Goal: Find specific page/section: Find specific page/section

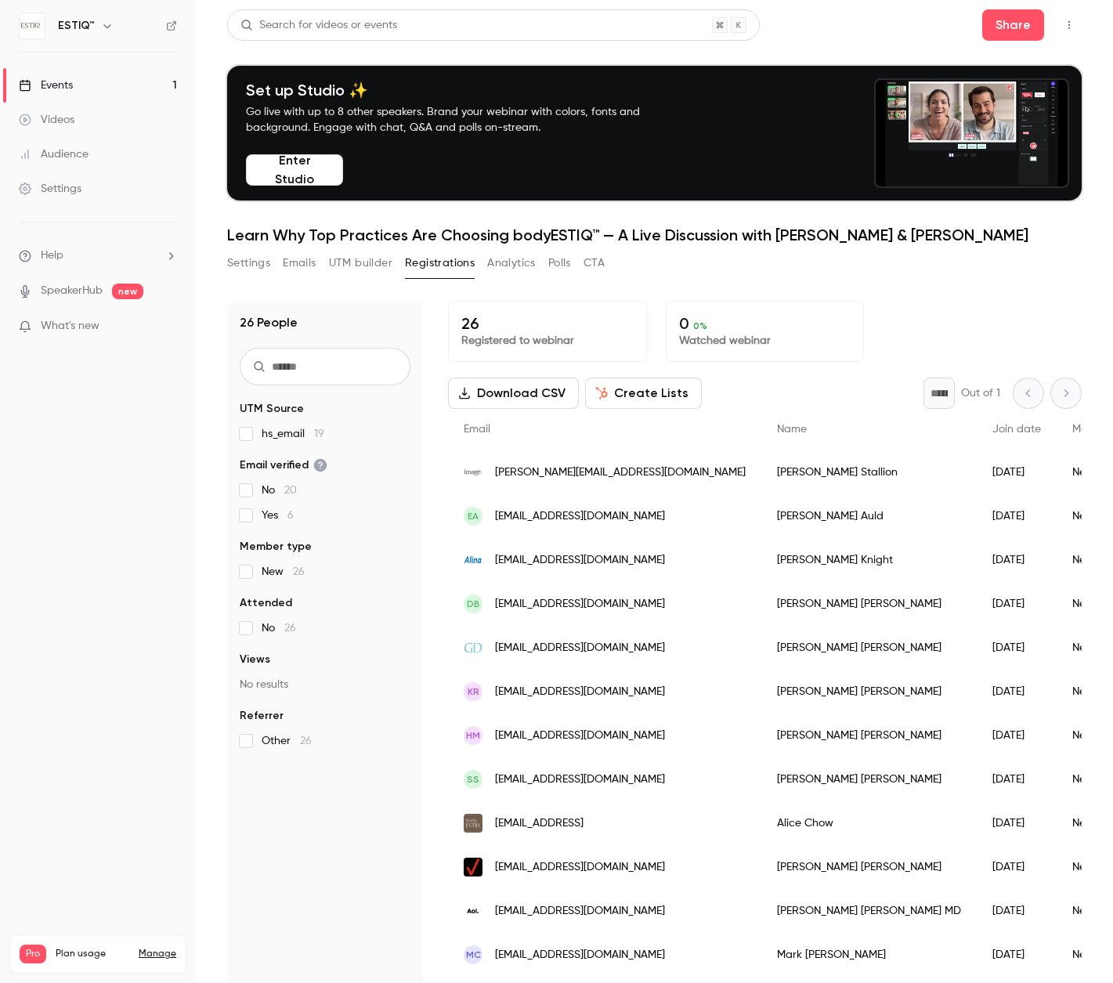
scroll to position [67, 0]
click at [70, 85] on div "Events" at bounding box center [46, 86] width 54 height 16
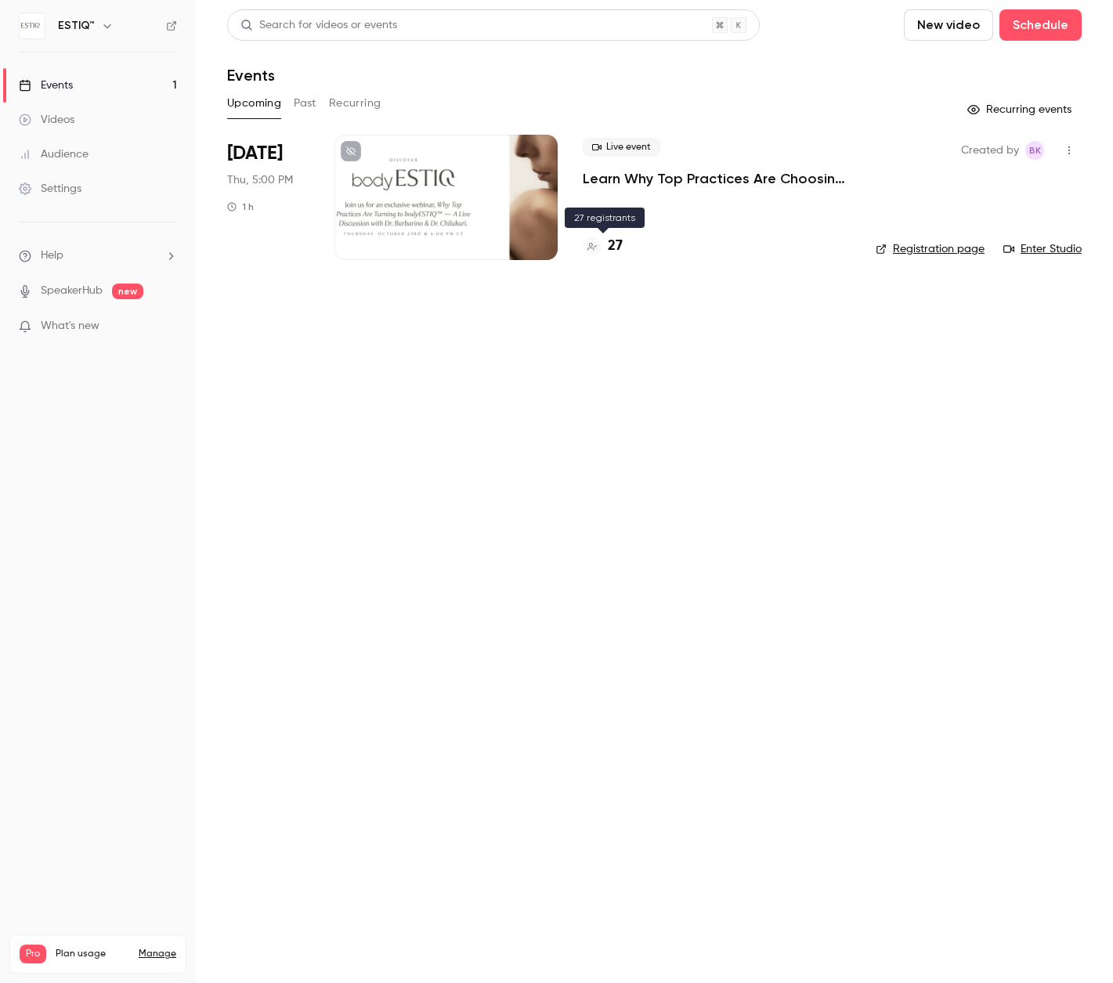
click at [613, 248] on h4 "27" at bounding box center [615, 246] width 15 height 21
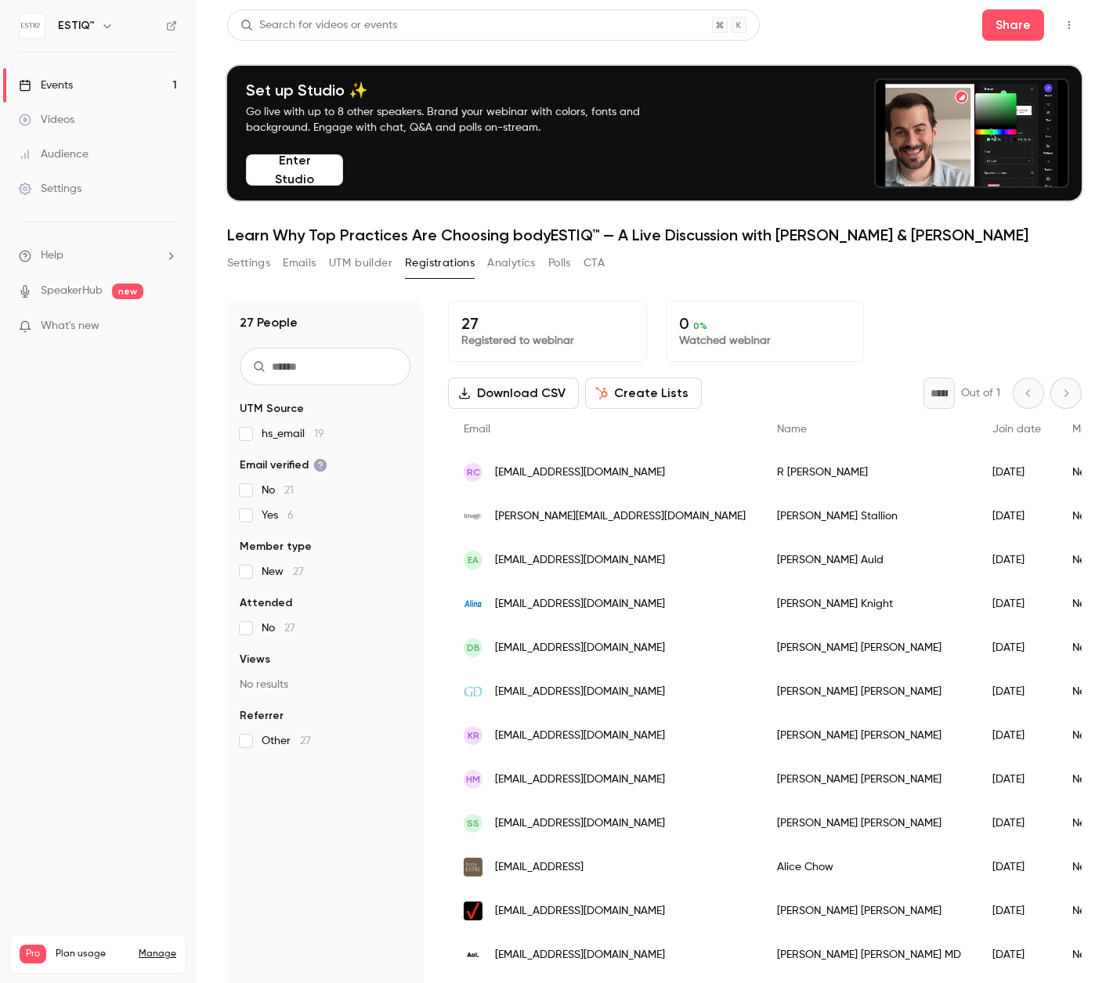
click at [694, 468] on div "RC [EMAIL_ADDRESS][DOMAIN_NAME]" at bounding box center [604, 472] width 313 height 44
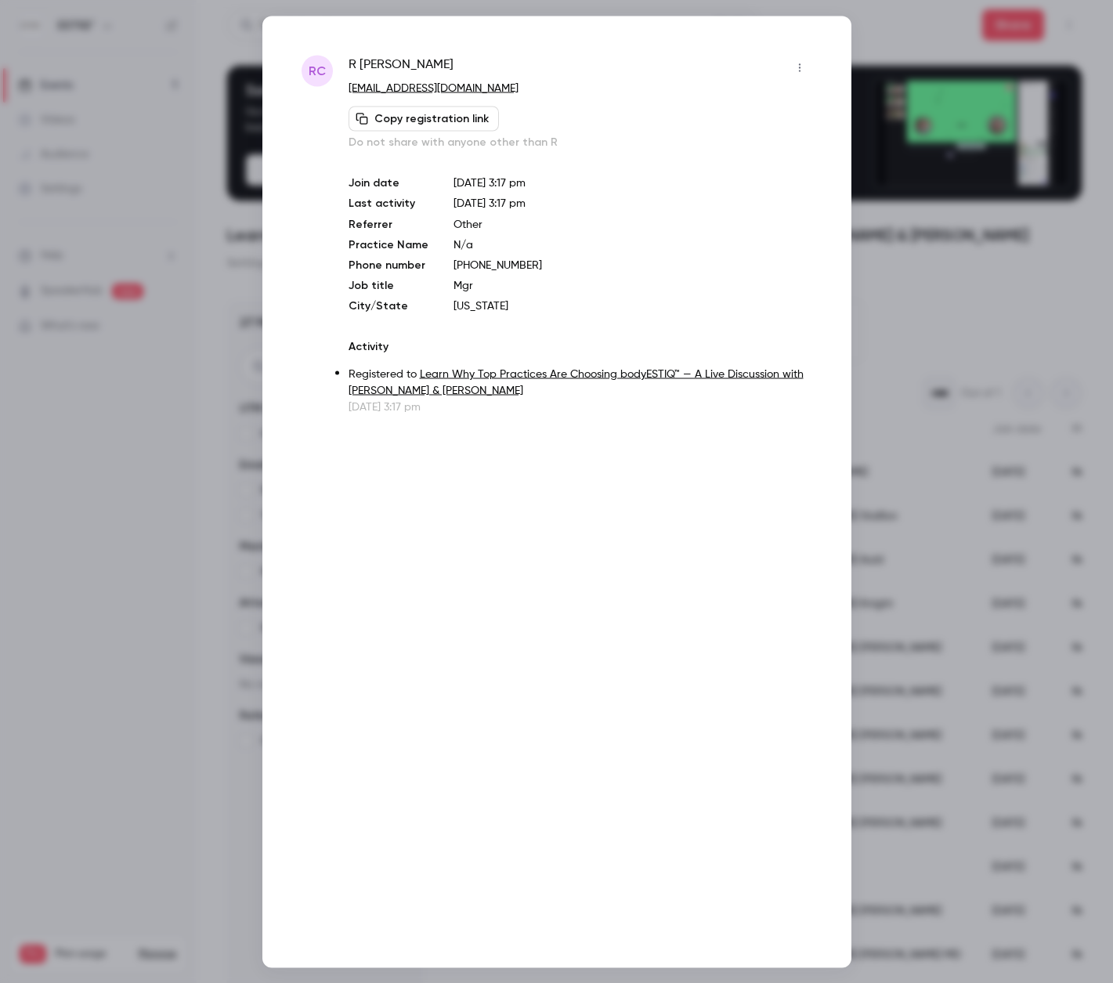
click at [942, 378] on div at bounding box center [556, 491] width 1113 height 983
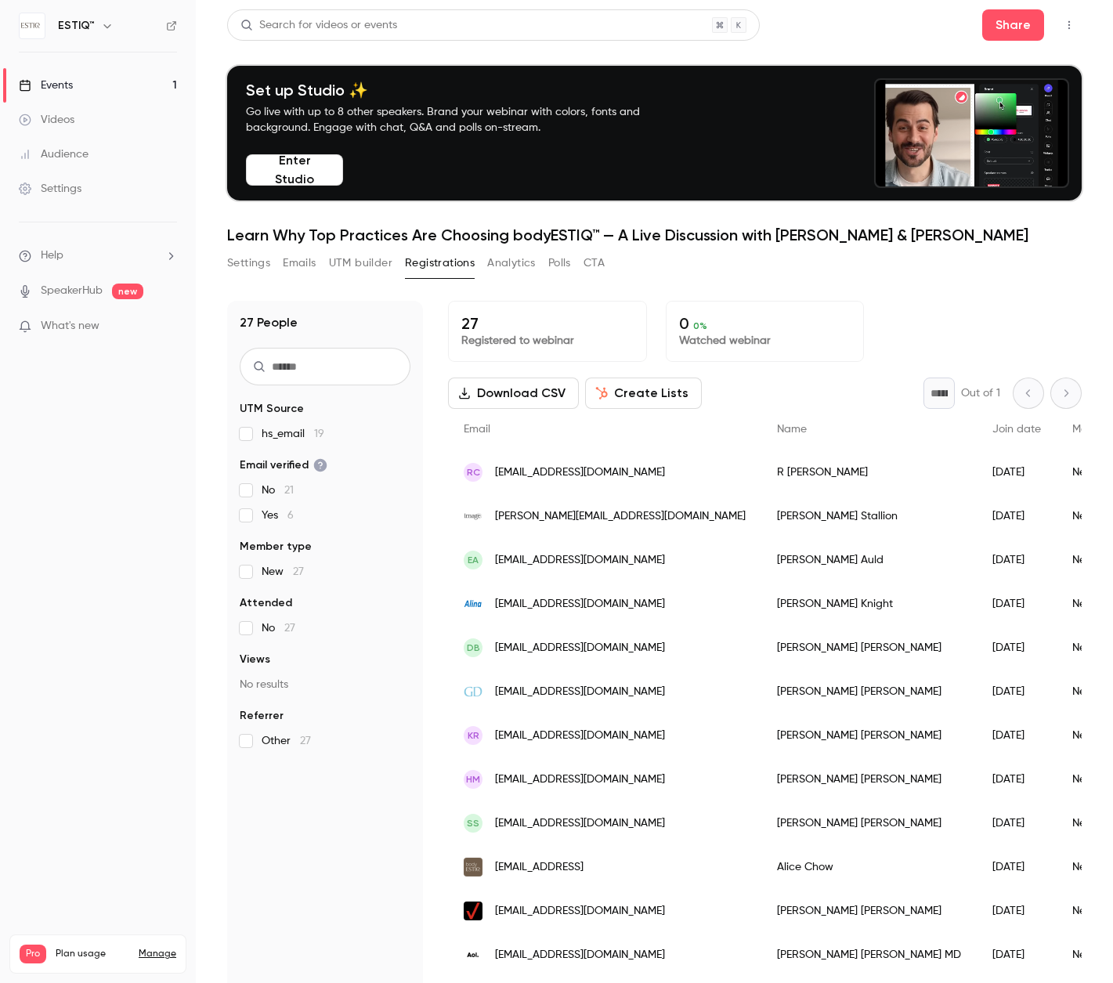
click at [585, 467] on span "[EMAIL_ADDRESS][DOMAIN_NAME]" at bounding box center [580, 473] width 170 height 16
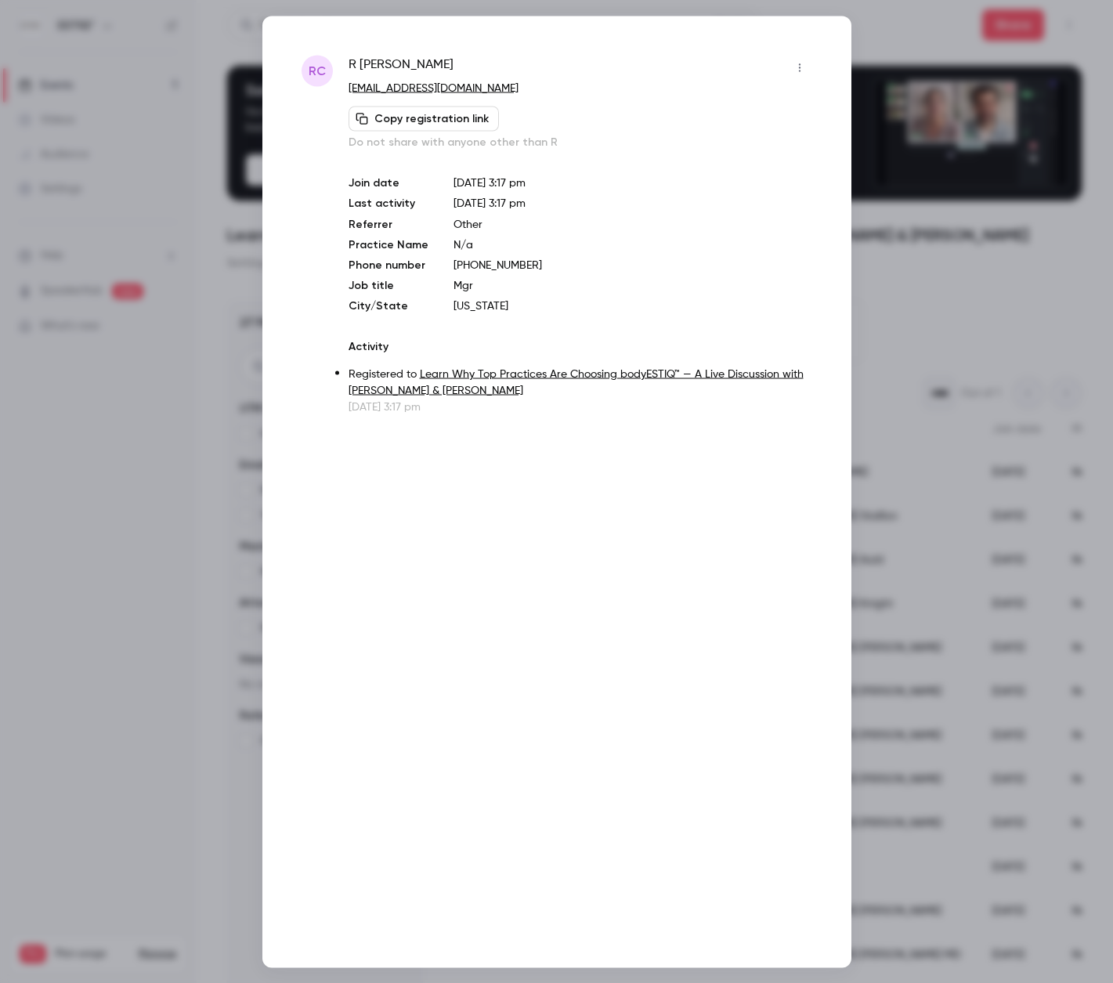
click at [201, 219] on div at bounding box center [556, 491] width 1113 height 983
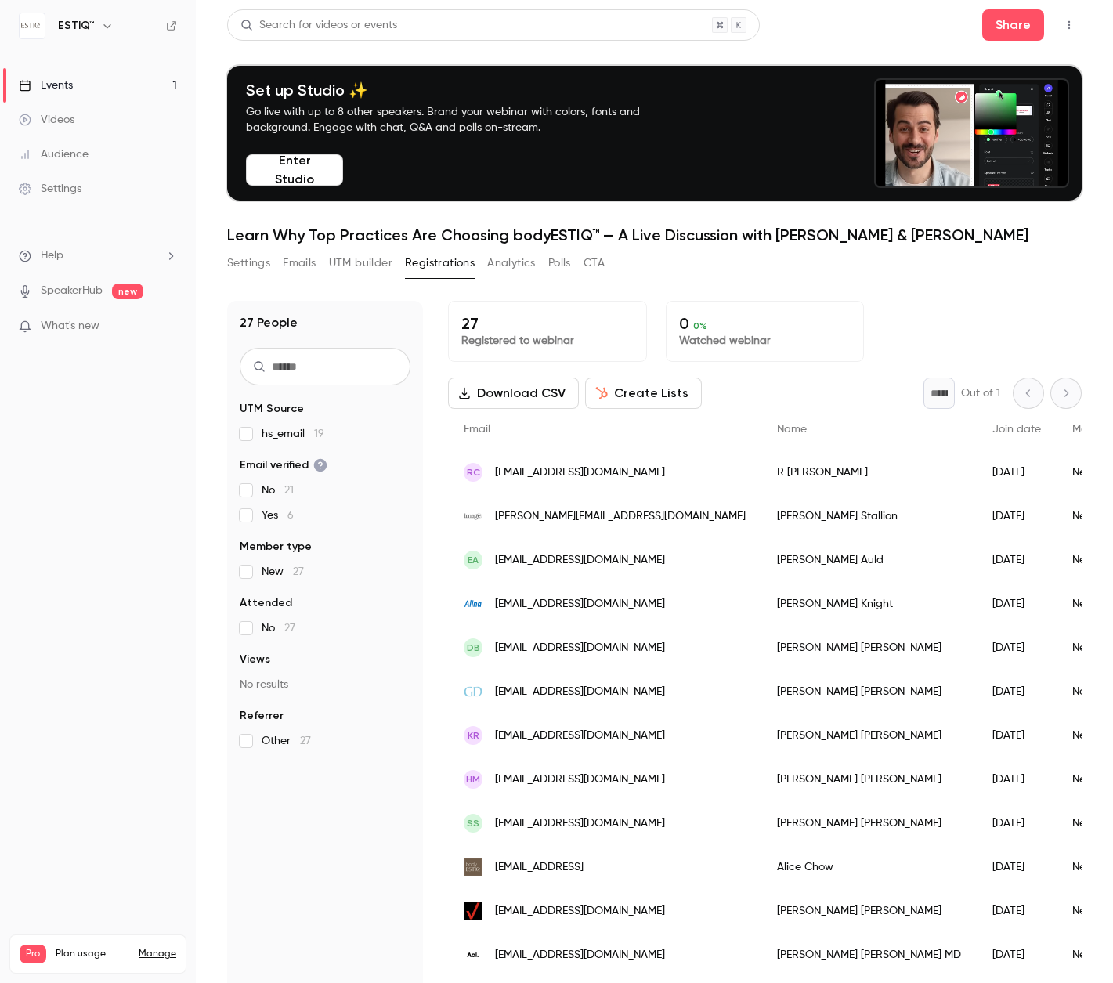
click at [201, 219] on main "Search for videos or events Share Set up Studio ✨ Go live with up to 8 other sp…" at bounding box center [654, 491] width 917 height 983
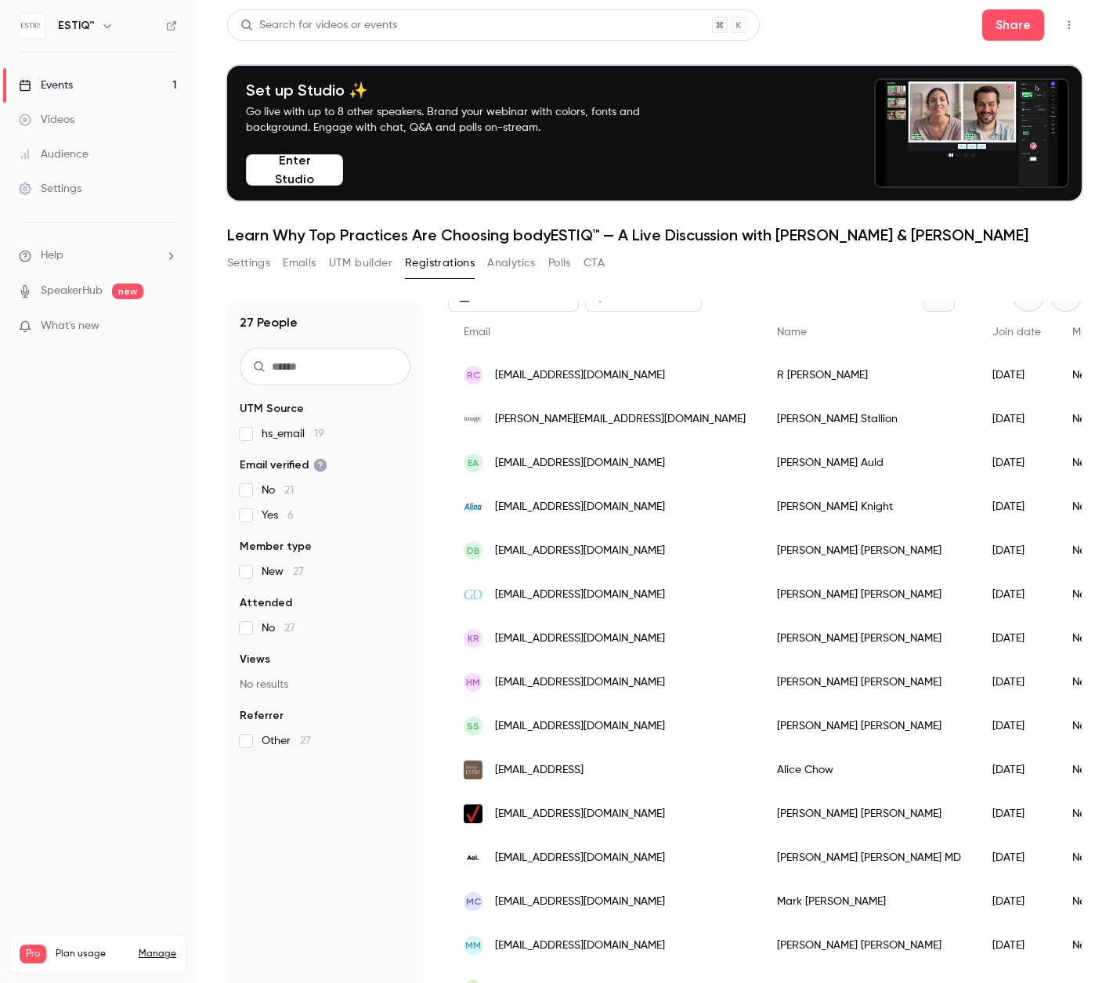
click at [529, 553] on span "[EMAIL_ADDRESS][DOMAIN_NAME]" at bounding box center [580, 551] width 170 height 16
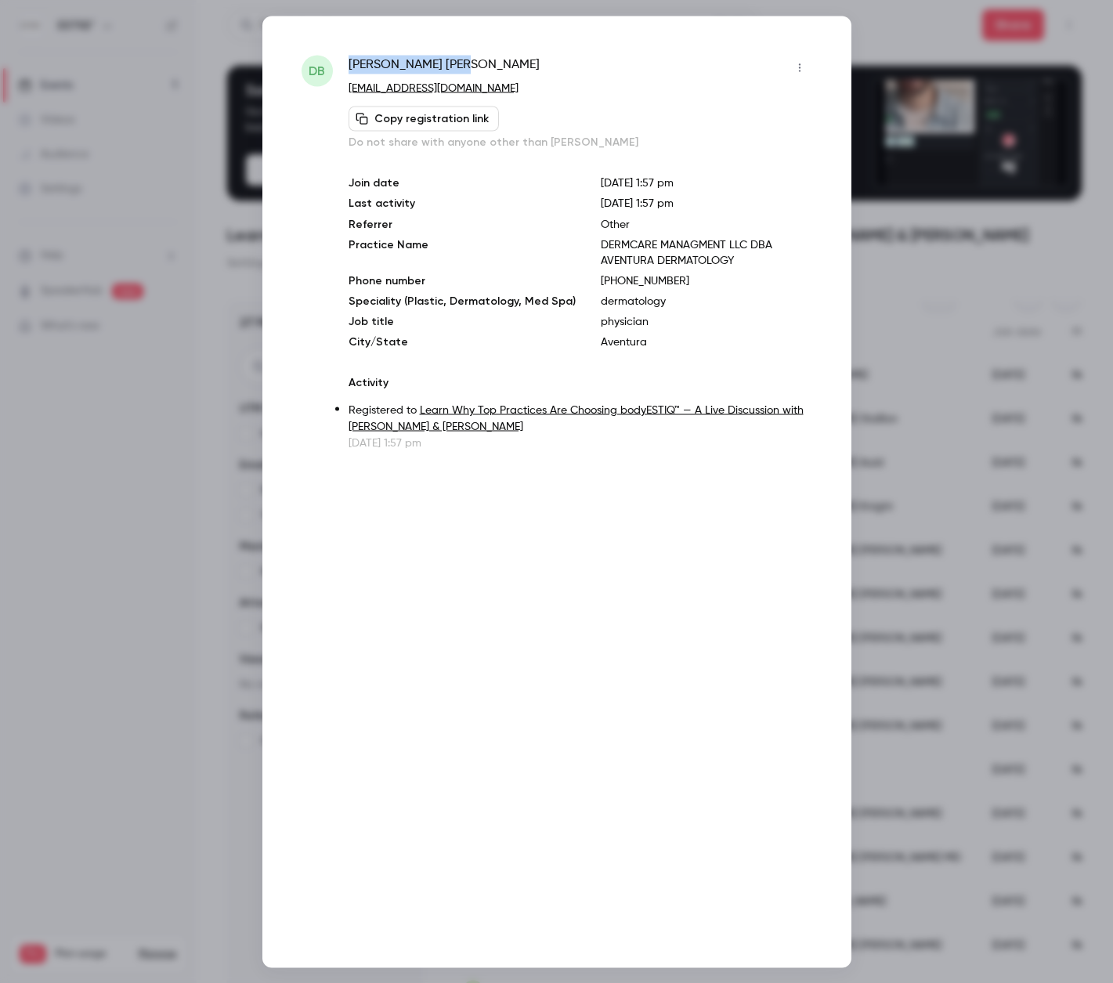
drag, startPoint x: 453, startPoint y: 63, endPoint x: 340, endPoint y: 64, distance: 112.8
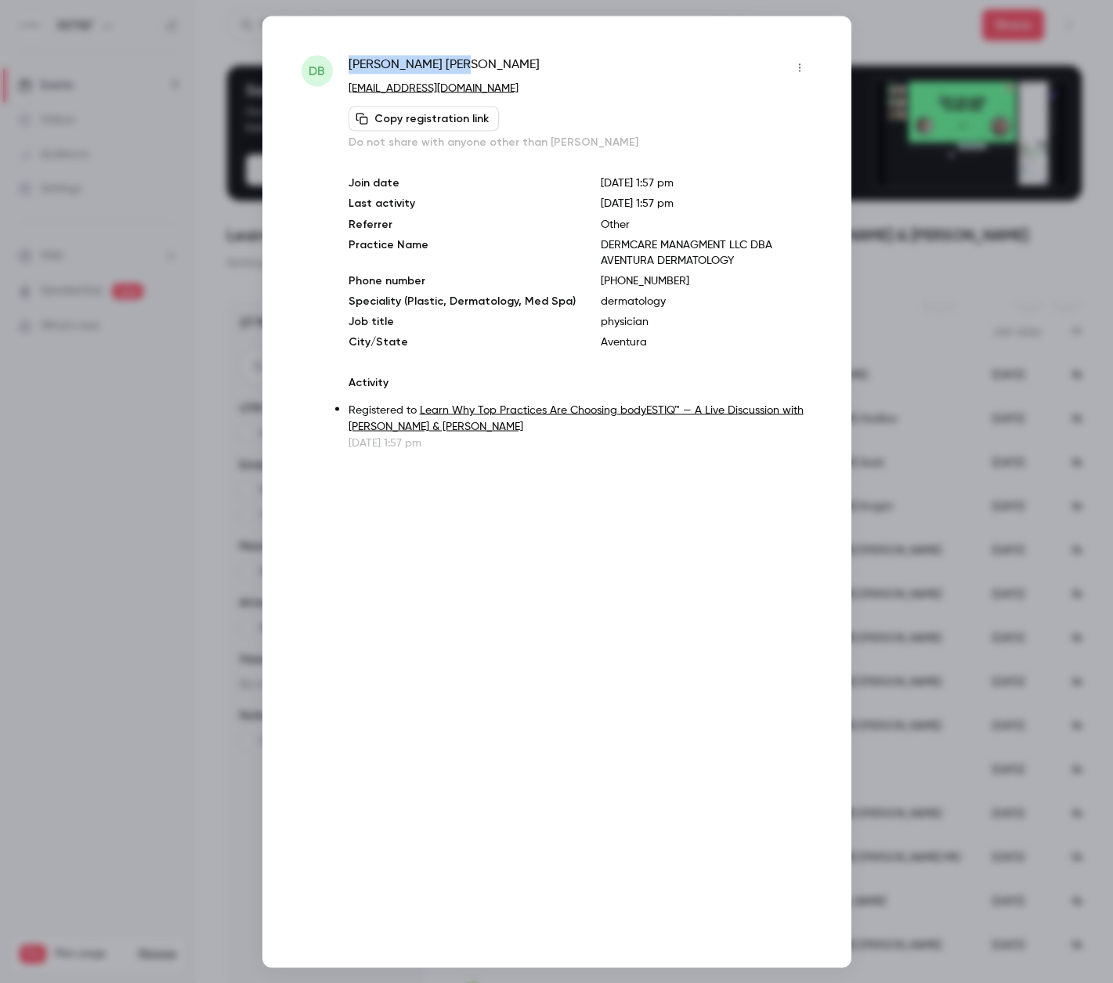
click at [340, 64] on div "DB [PERSON_NAME] [PERSON_NAME][EMAIL_ADDRESS][DOMAIN_NAME] Copy registration li…" at bounding box center [557, 253] width 511 height 396
copy span "[PERSON_NAME]"
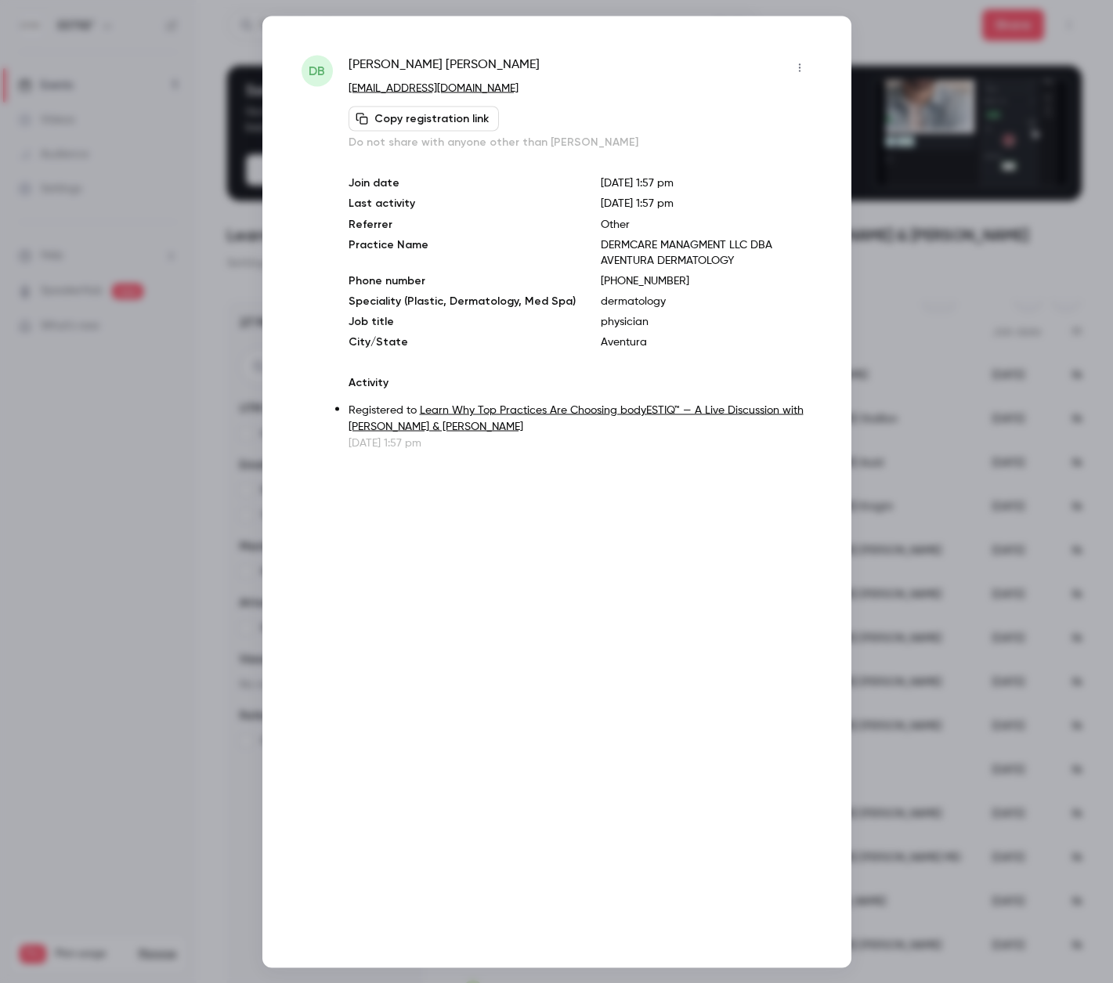
click at [177, 436] on div at bounding box center [556, 491] width 1113 height 983
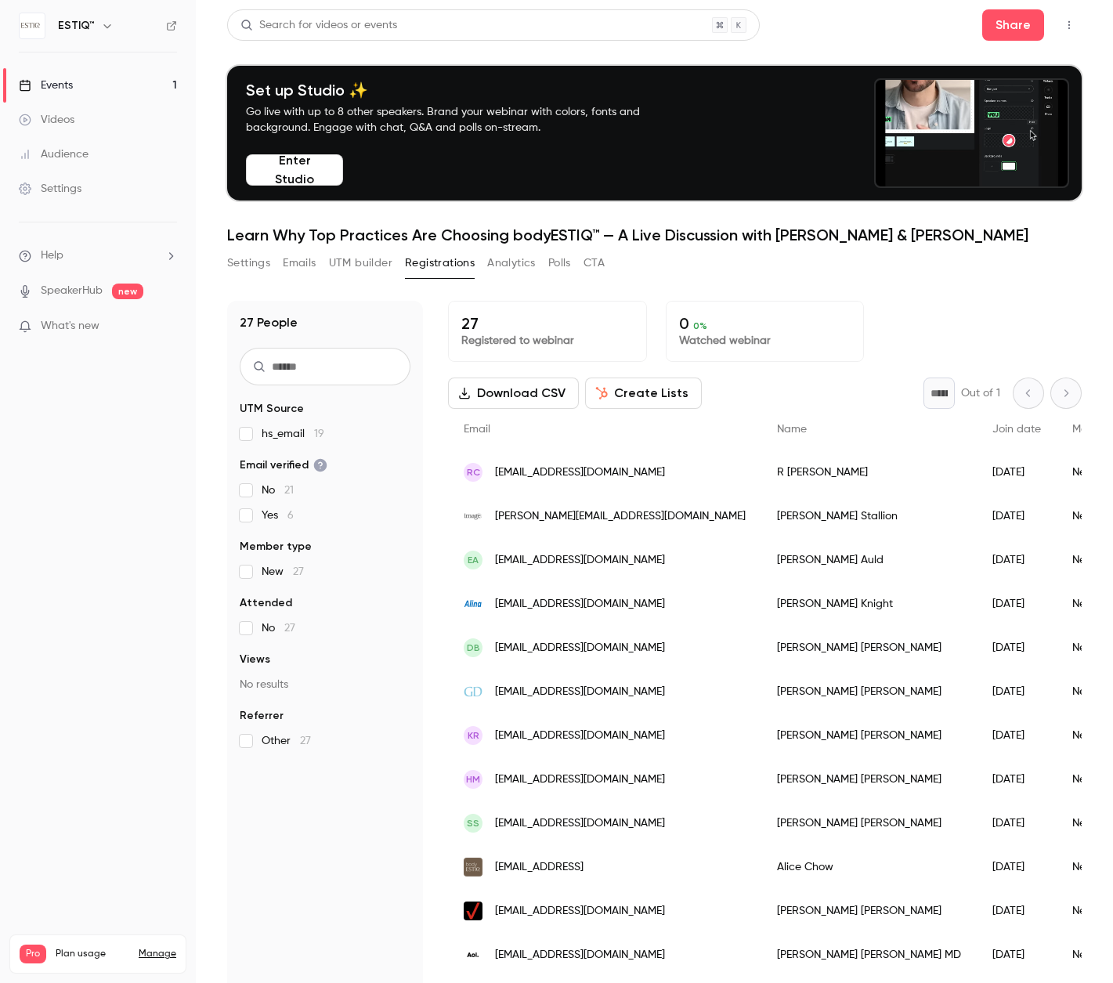
click at [66, 85] on div "Events" at bounding box center [46, 86] width 54 height 16
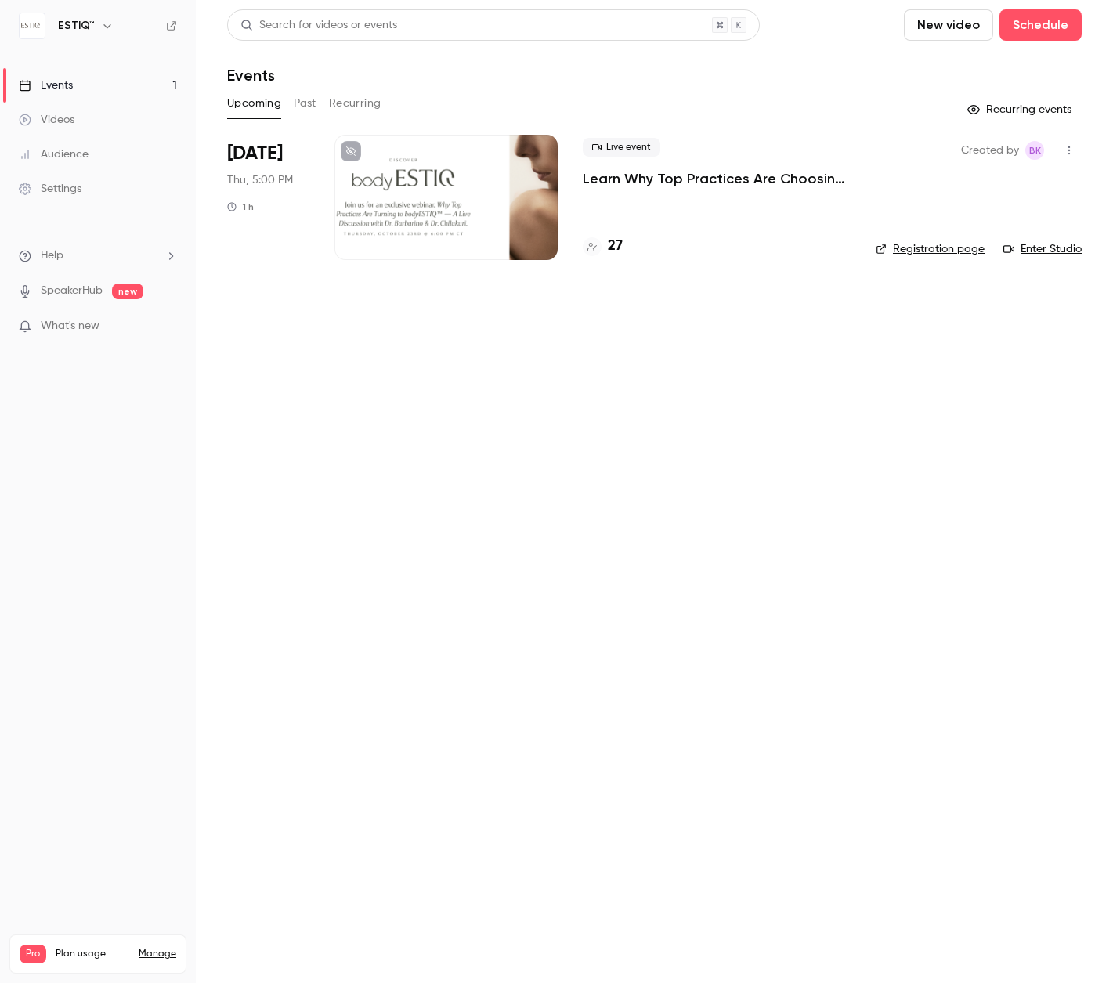
click at [342, 193] on div at bounding box center [445, 197] width 223 height 125
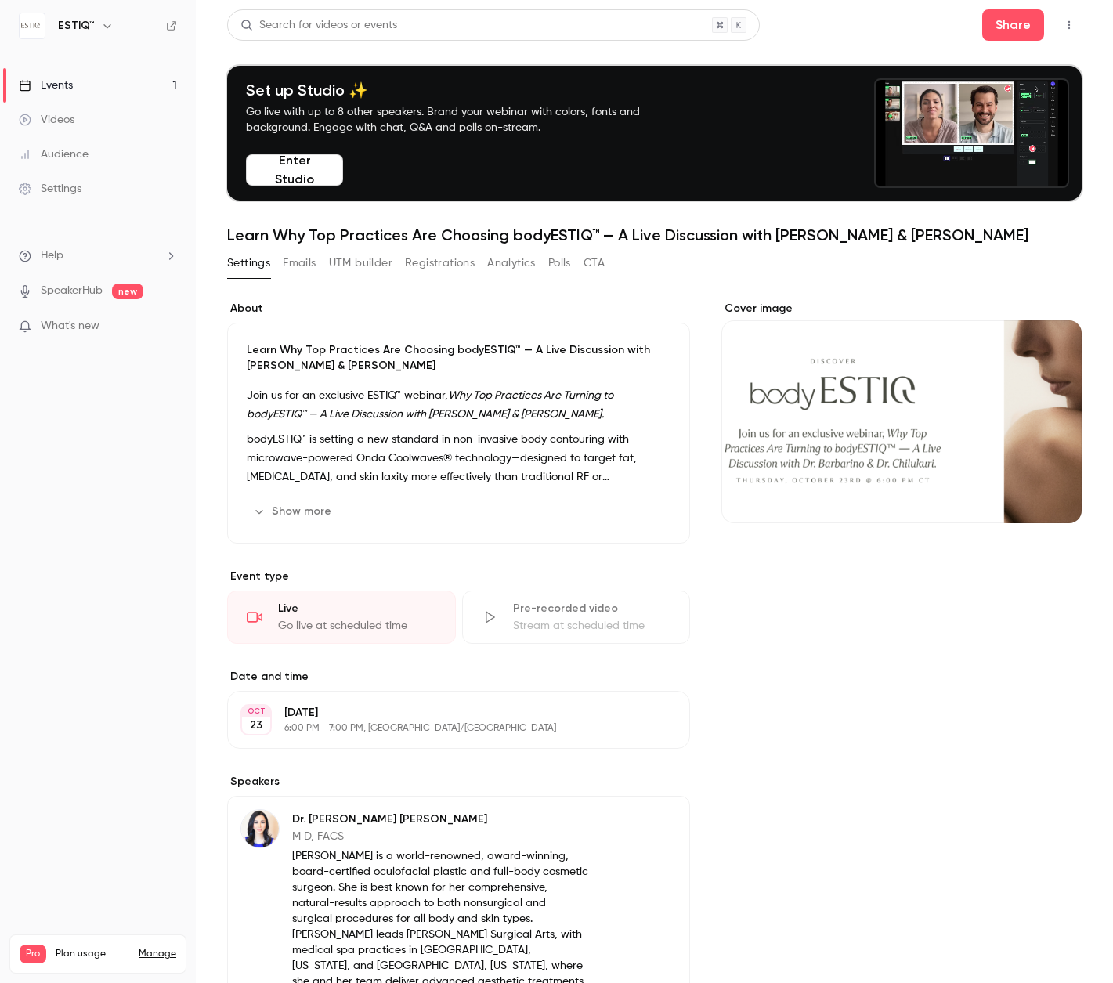
click at [51, 89] on div "Events" at bounding box center [46, 86] width 54 height 16
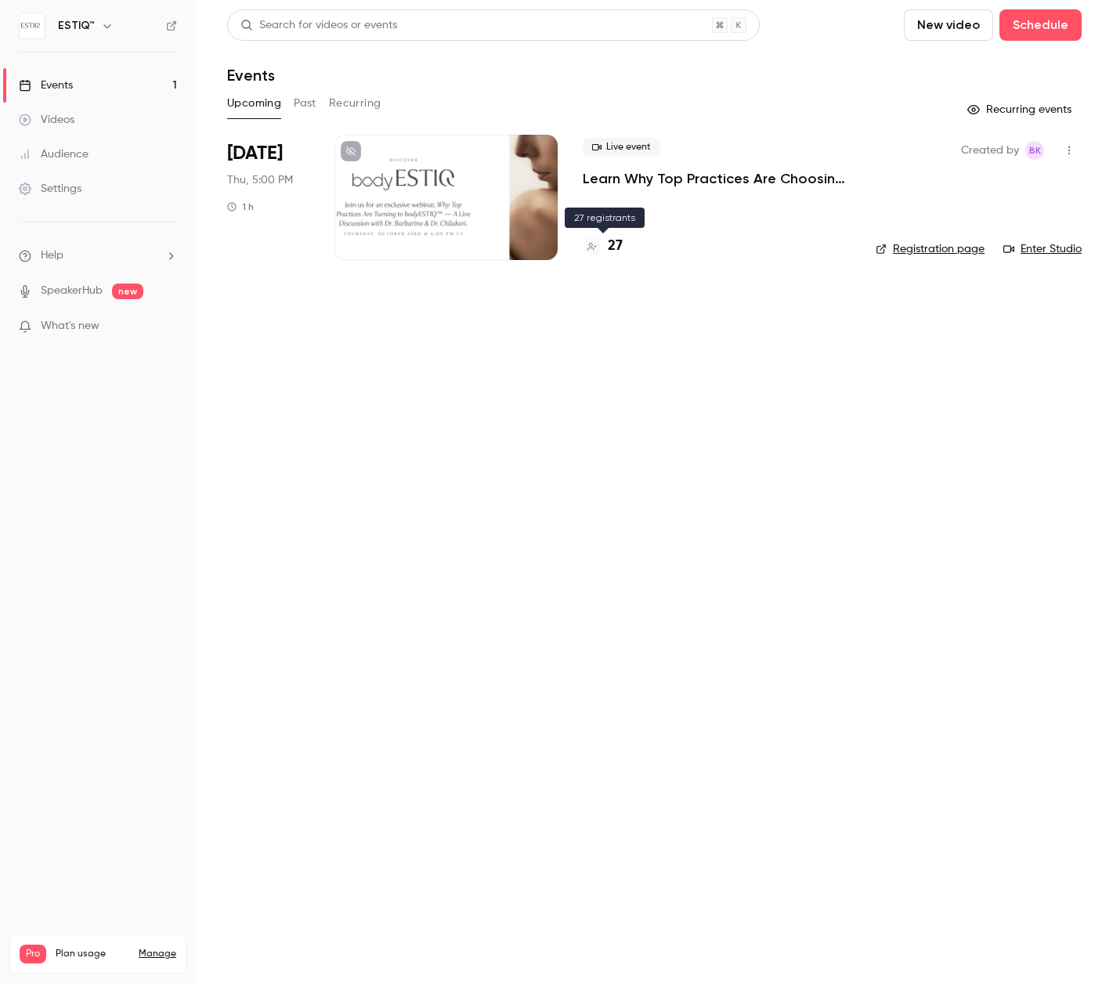
click at [617, 246] on h4 "27" at bounding box center [615, 246] width 15 height 21
